Goal: Task Accomplishment & Management: Manage account settings

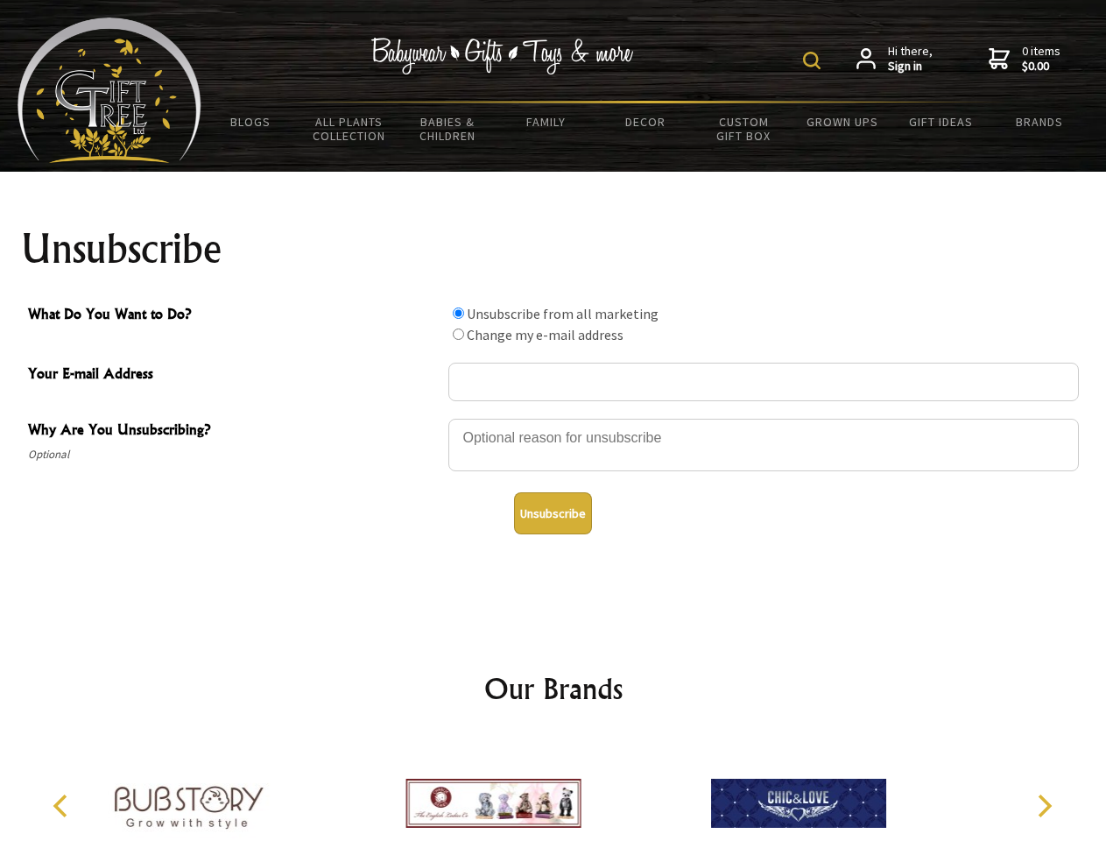
click at [814, 60] on img at bounding box center [812, 61] width 18 height 18
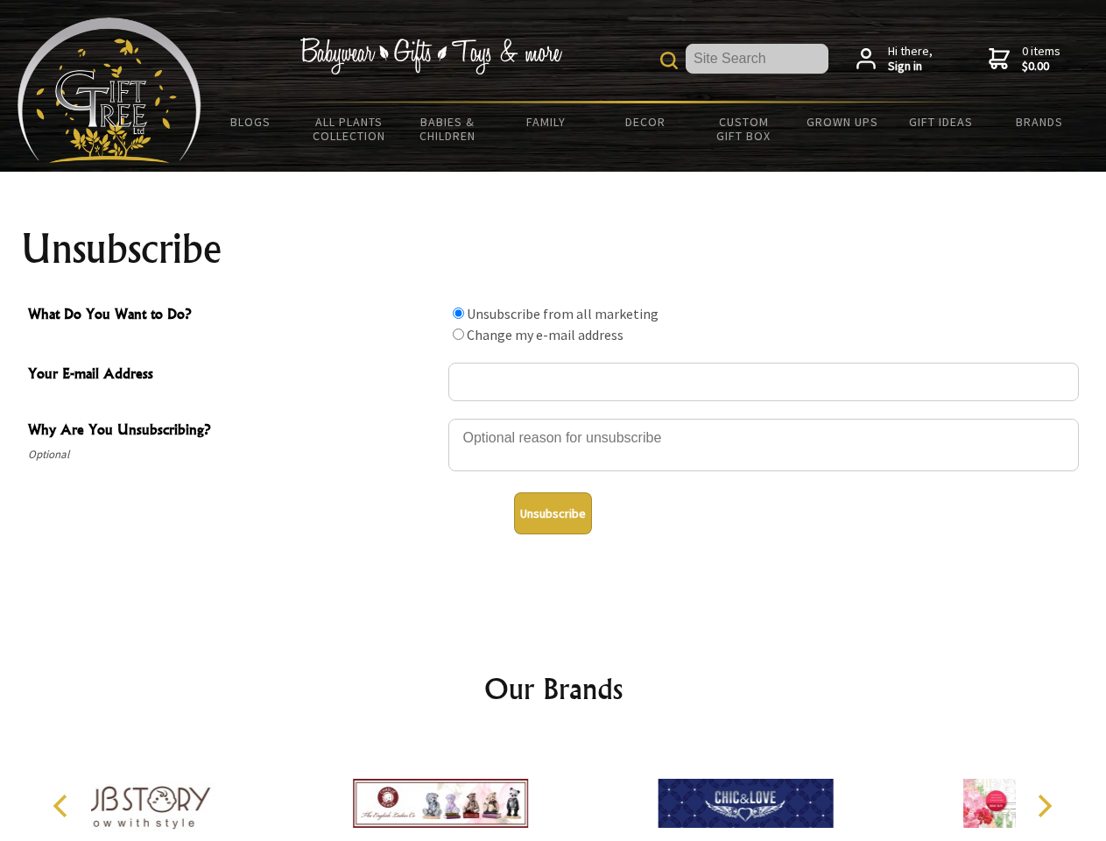
click at [553, 418] on div at bounding box center [763, 447] width 630 height 61
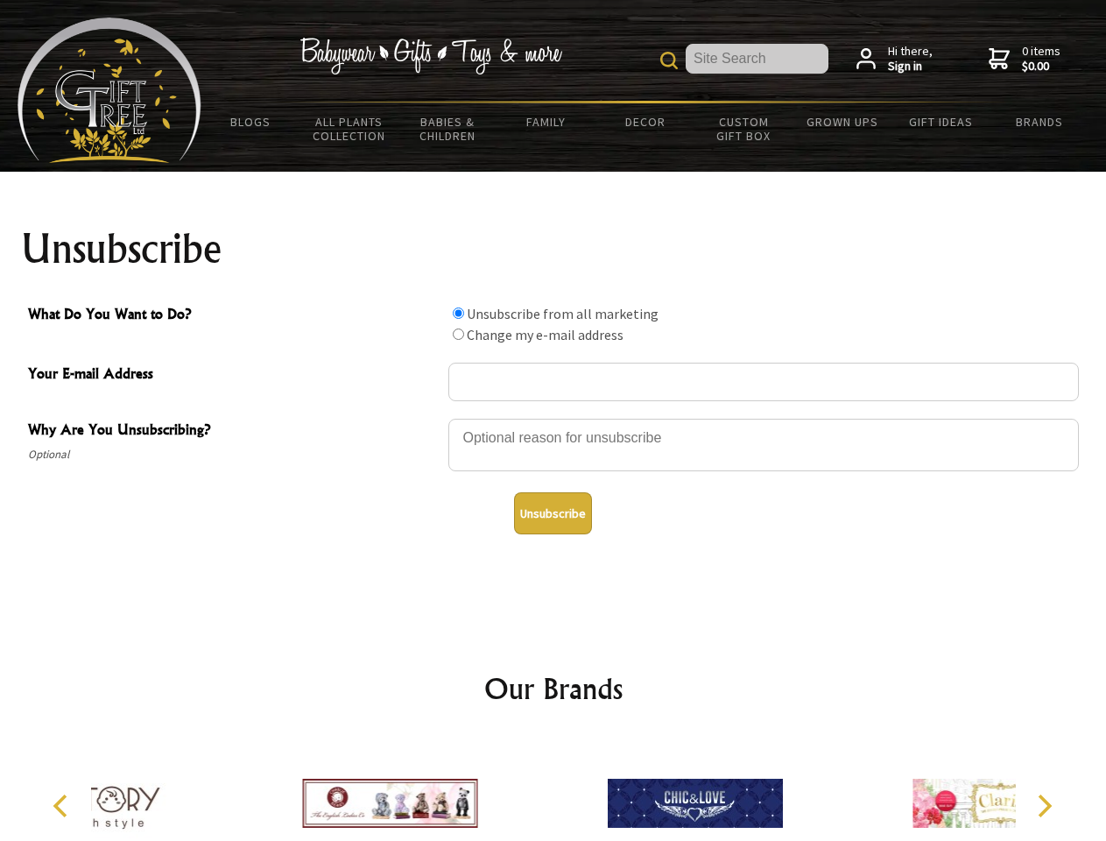
click at [458, 313] on input "What Do You Want to Do?" at bounding box center [458, 312] width 11 height 11
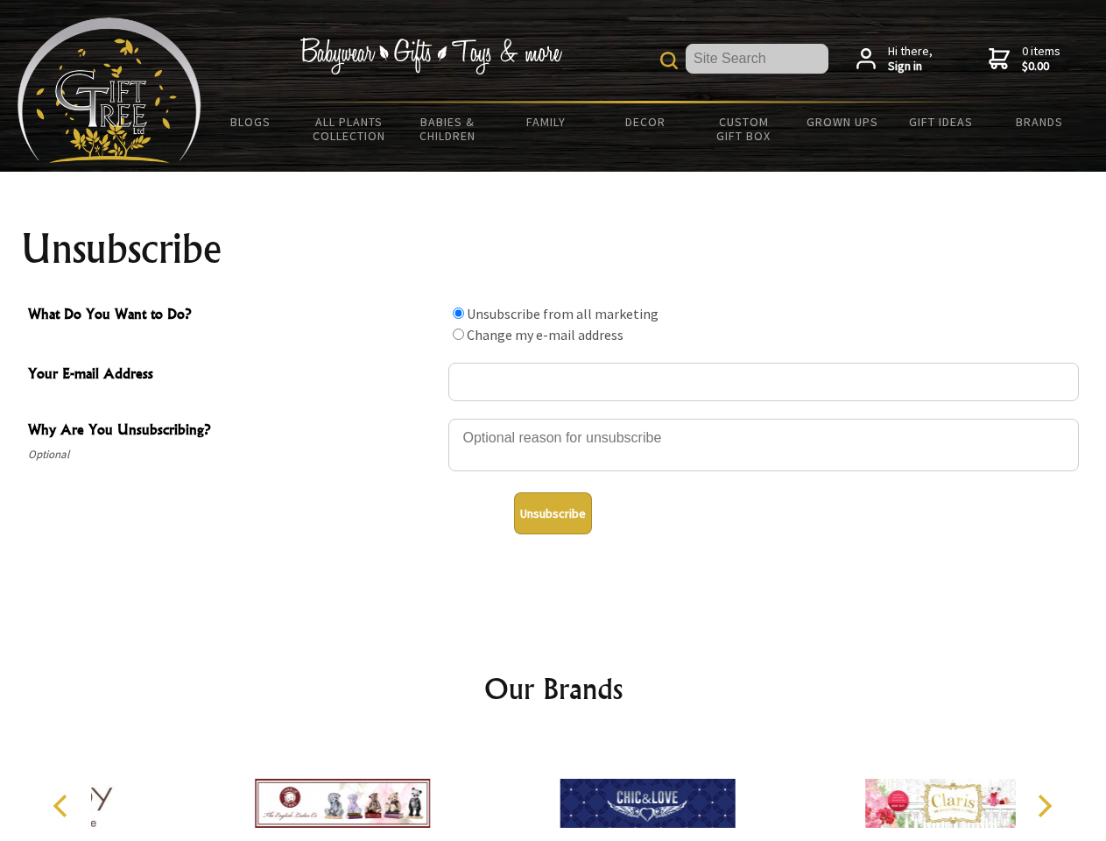
click at [458, 334] on input "What Do You Want to Do?" at bounding box center [458, 333] width 11 height 11
radio input "true"
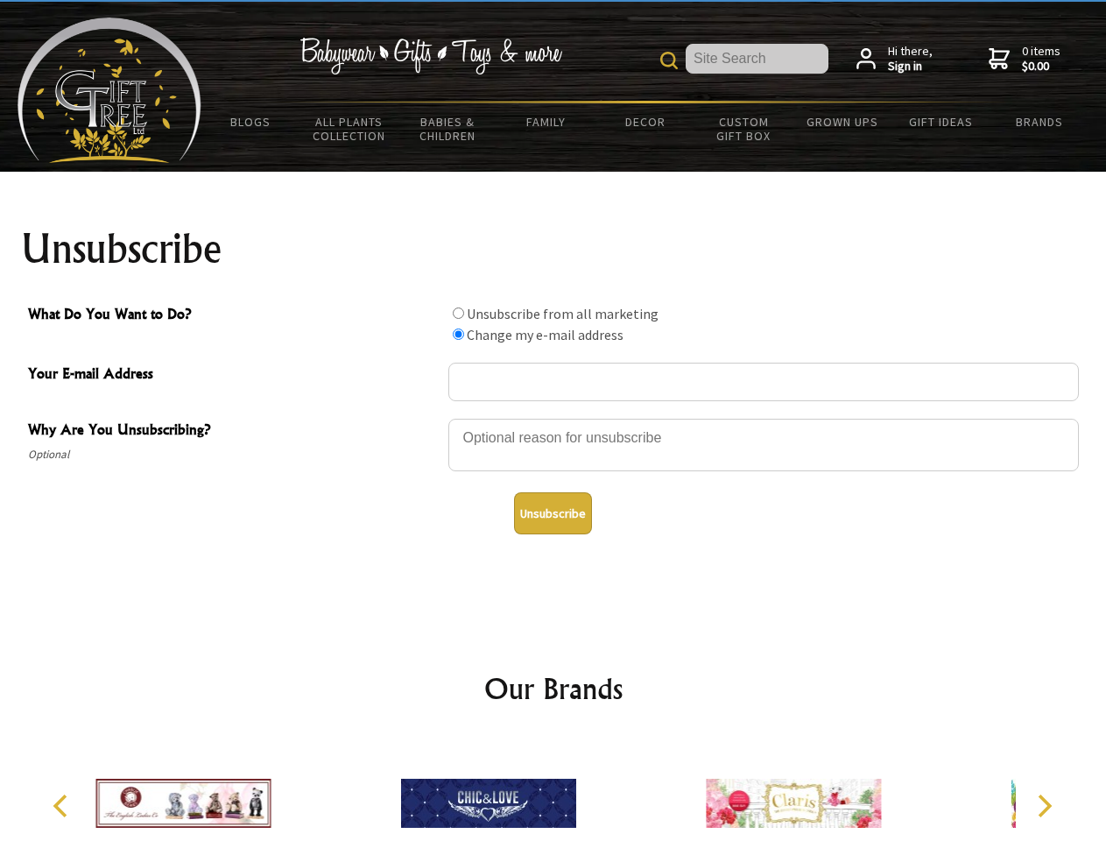
click at [553, 513] on button "Unsubscribe" at bounding box center [553, 513] width 78 height 42
click at [553, 789] on div at bounding box center [487, 805] width 305 height 137
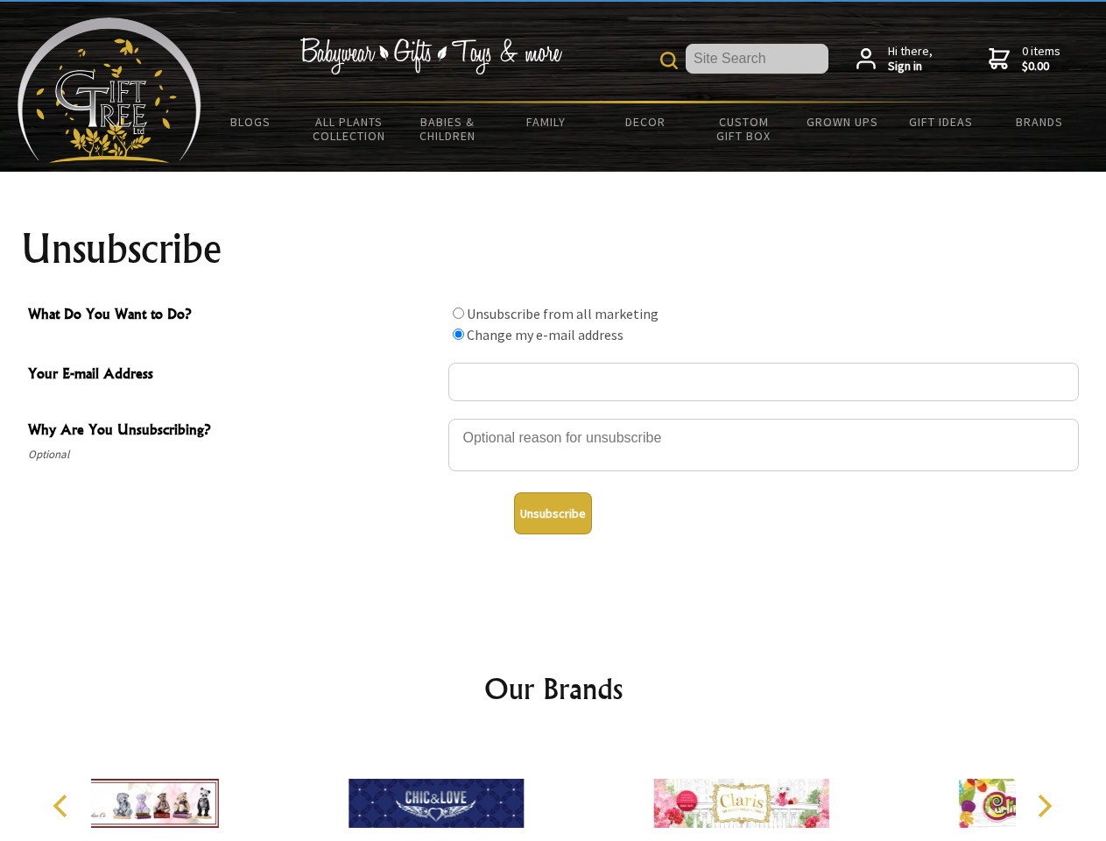
click at [63, 806] on icon "Previous" at bounding box center [62, 805] width 23 height 23
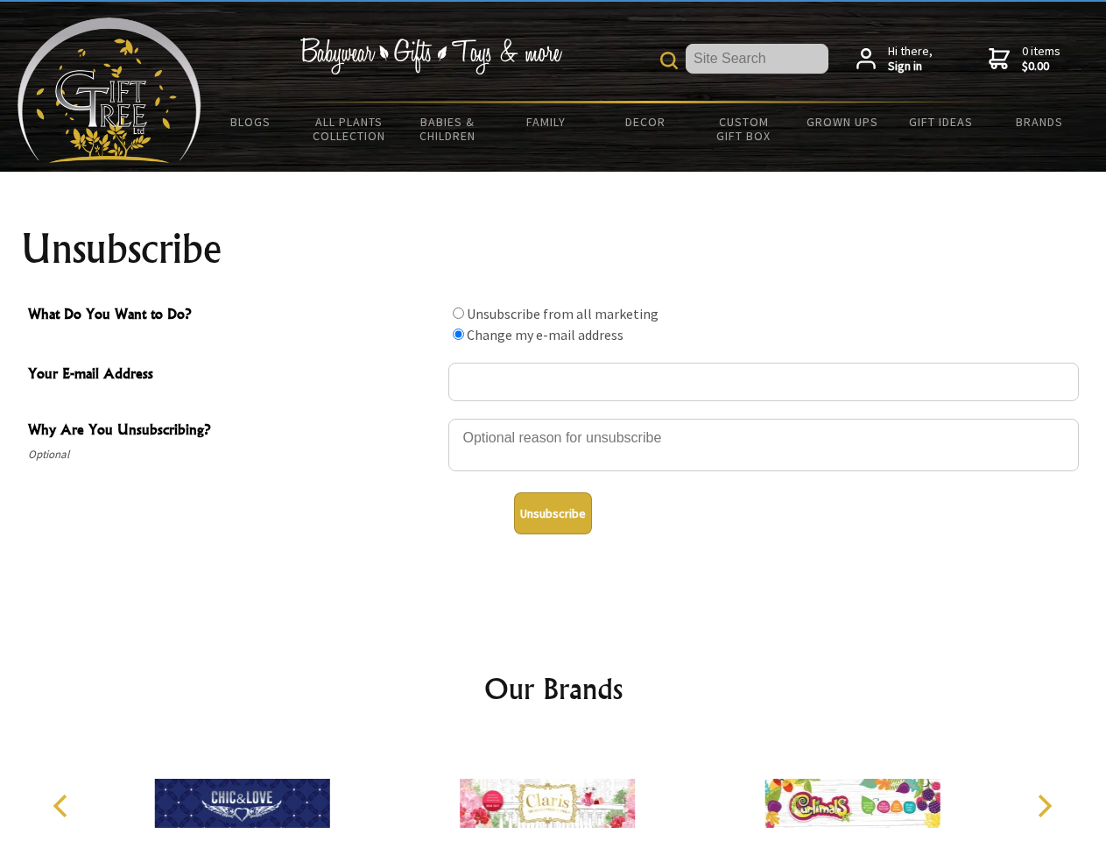
click at [1044, 806] on icon "Next" at bounding box center [1042, 805] width 23 height 23
